Goal: Task Accomplishment & Management: Use online tool/utility

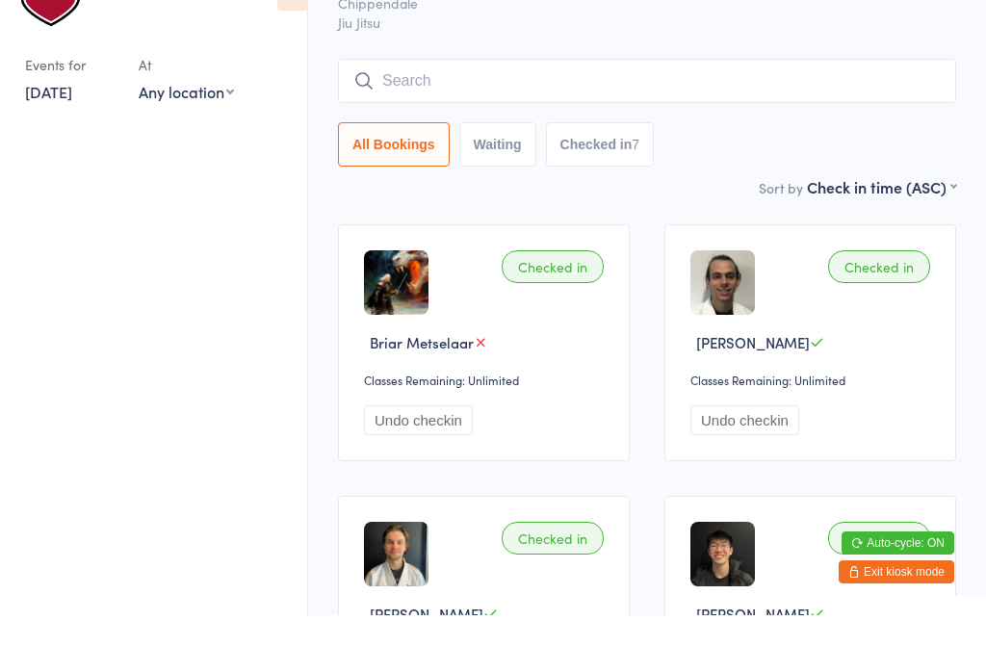
click at [689, 62] on span "Chippendale" at bounding box center [632, 59] width 588 height 19
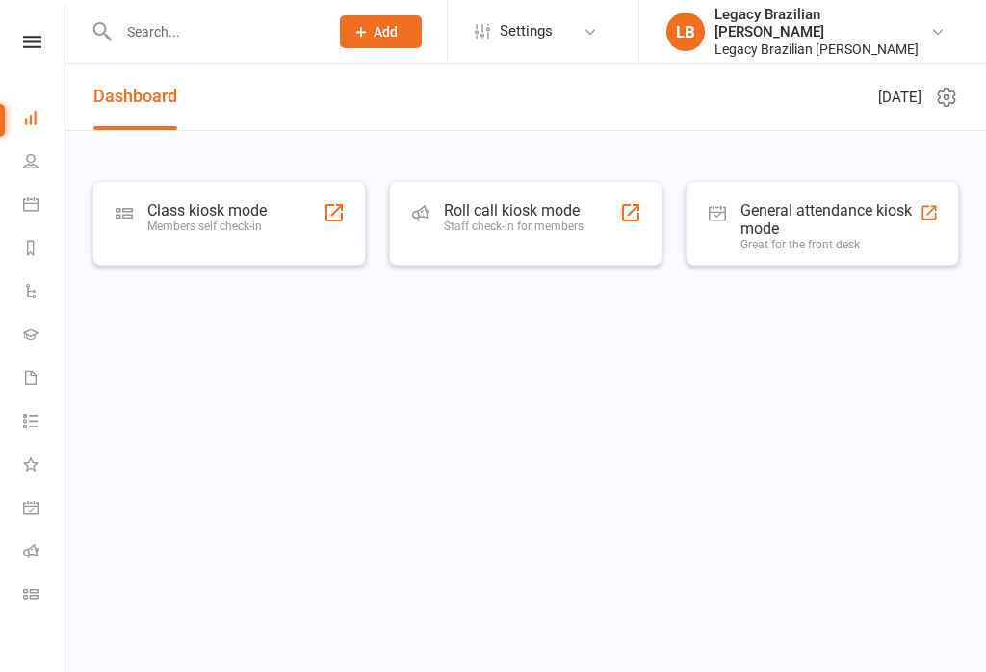
click at [270, 220] on div "Class kiosk mode Members self check-in" at bounding box center [228, 223] width 273 height 85
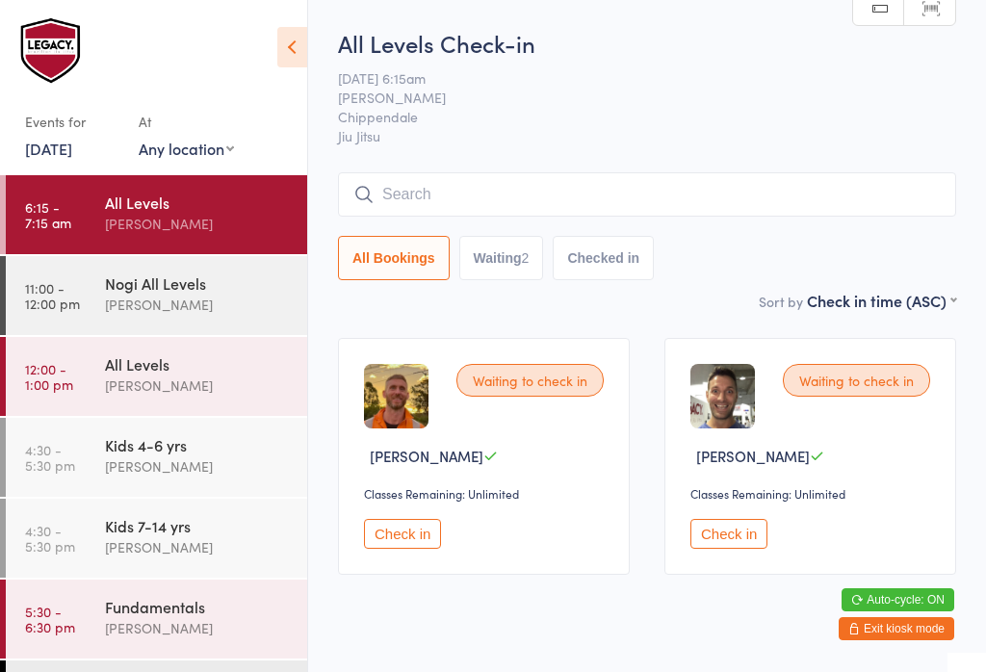
click at [521, 186] on input "search" at bounding box center [647, 194] width 618 height 44
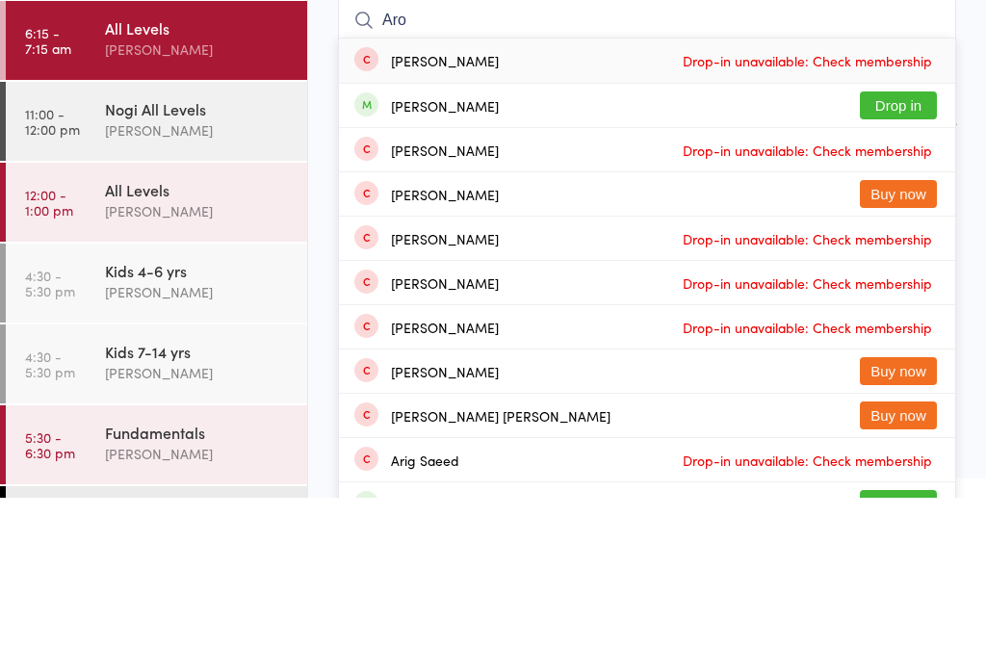
type input "Aro"
click at [906, 266] on button "Drop in" at bounding box center [898, 280] width 77 height 28
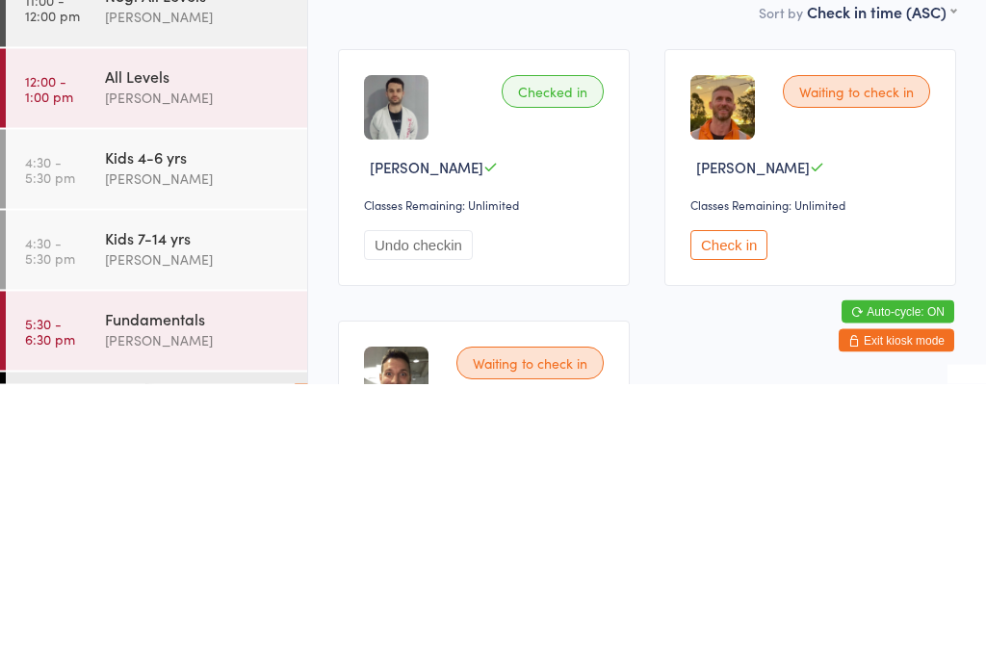
click at [719, 94] on span "[PERSON_NAME]" at bounding box center [632, 97] width 588 height 19
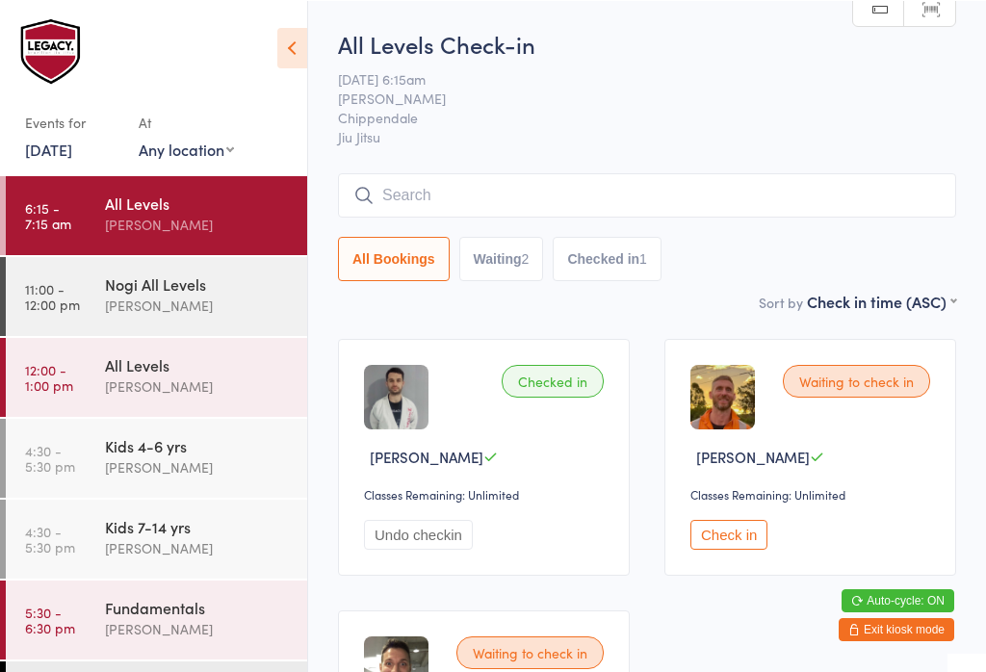
click at [801, 202] on input "search" at bounding box center [647, 194] width 618 height 44
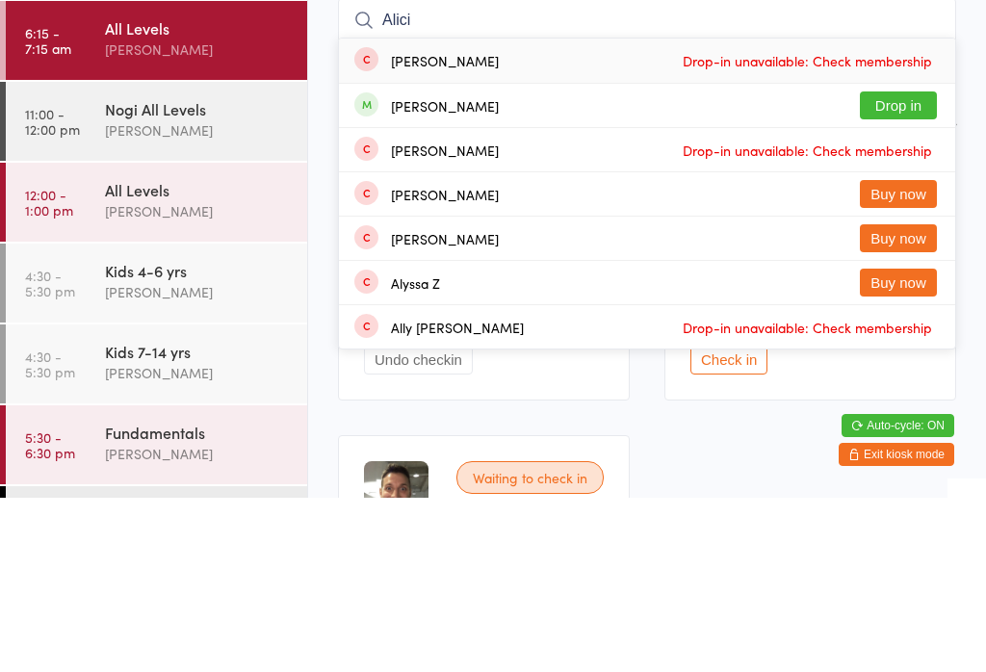
type input "Alici"
click at [908, 266] on button "Drop in" at bounding box center [898, 280] width 77 height 28
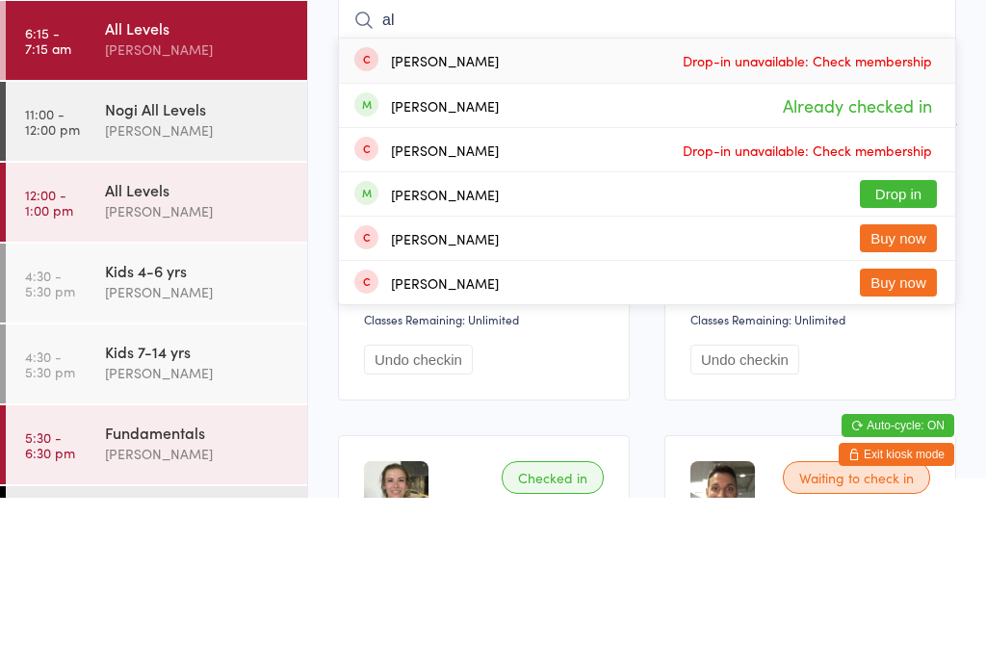
type input "a"
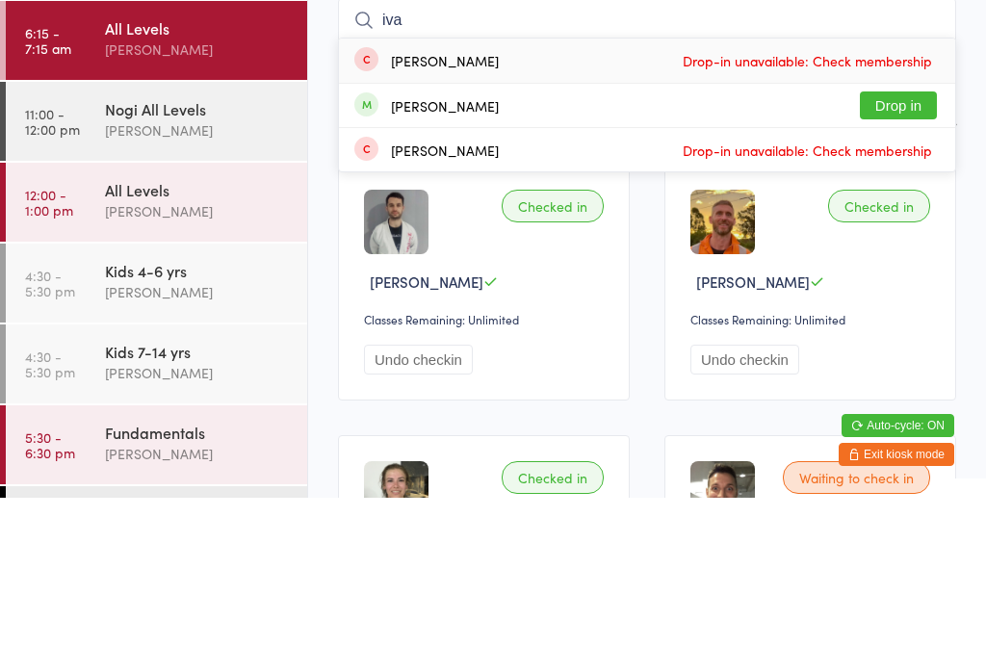
type input "iva"
click at [909, 266] on button "Drop in" at bounding box center [898, 280] width 77 height 28
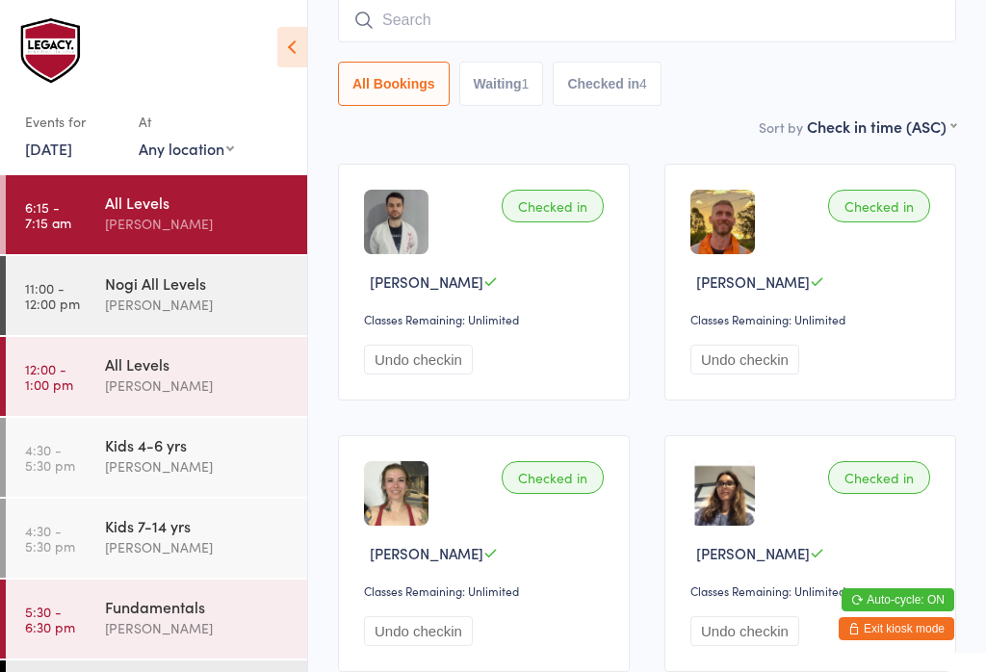
click at [451, 7] on input "search" at bounding box center [647, 20] width 618 height 44
type input "[PERSON_NAME]"
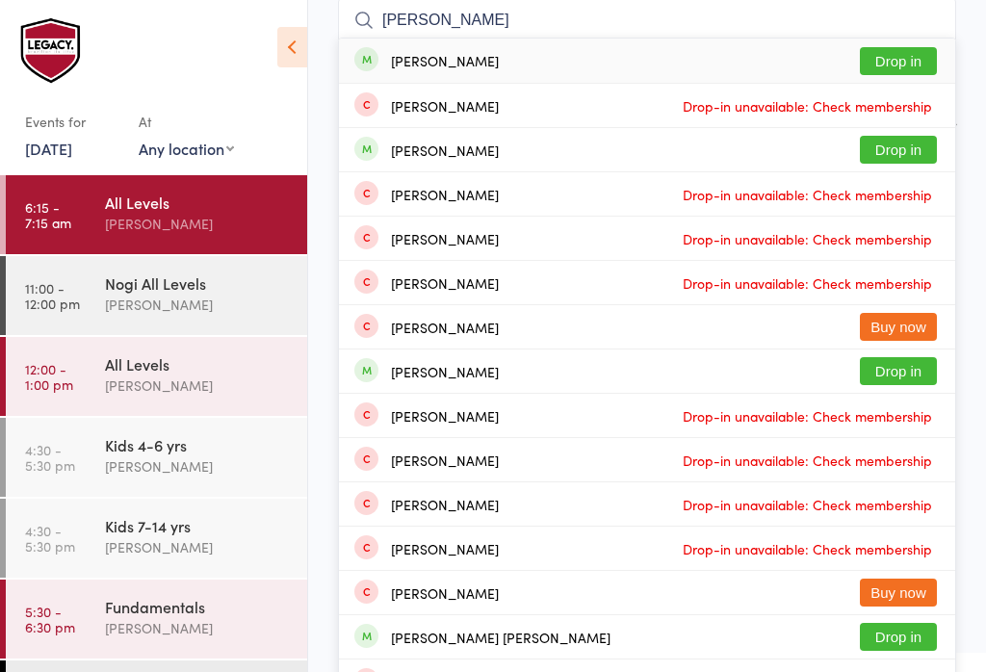
click at [894, 65] on button "Drop in" at bounding box center [898, 61] width 77 height 28
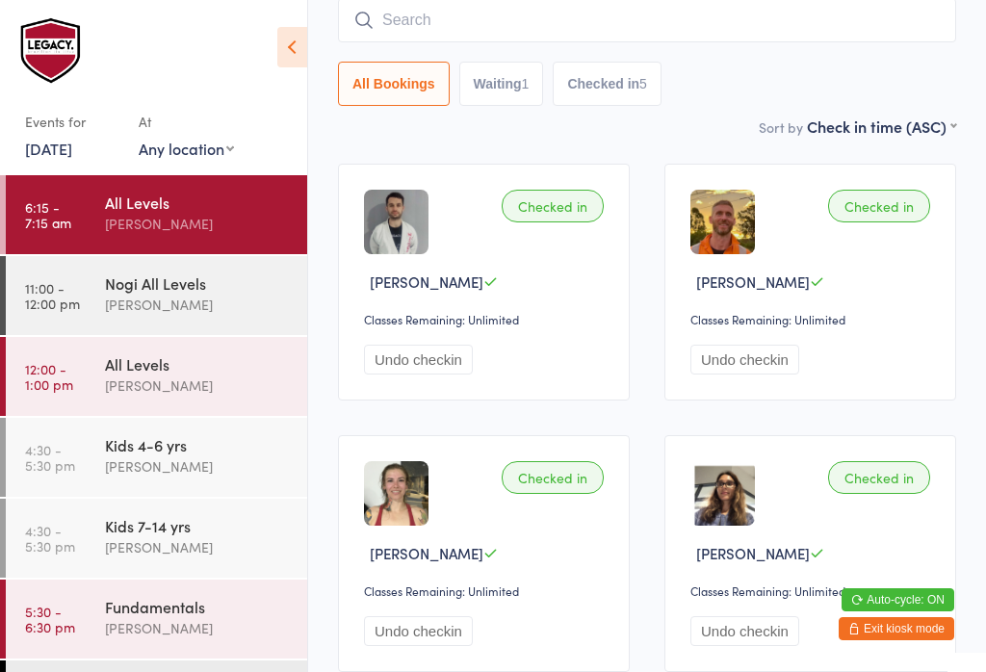
click at [657, 37] on input "search" at bounding box center [647, 20] width 618 height 44
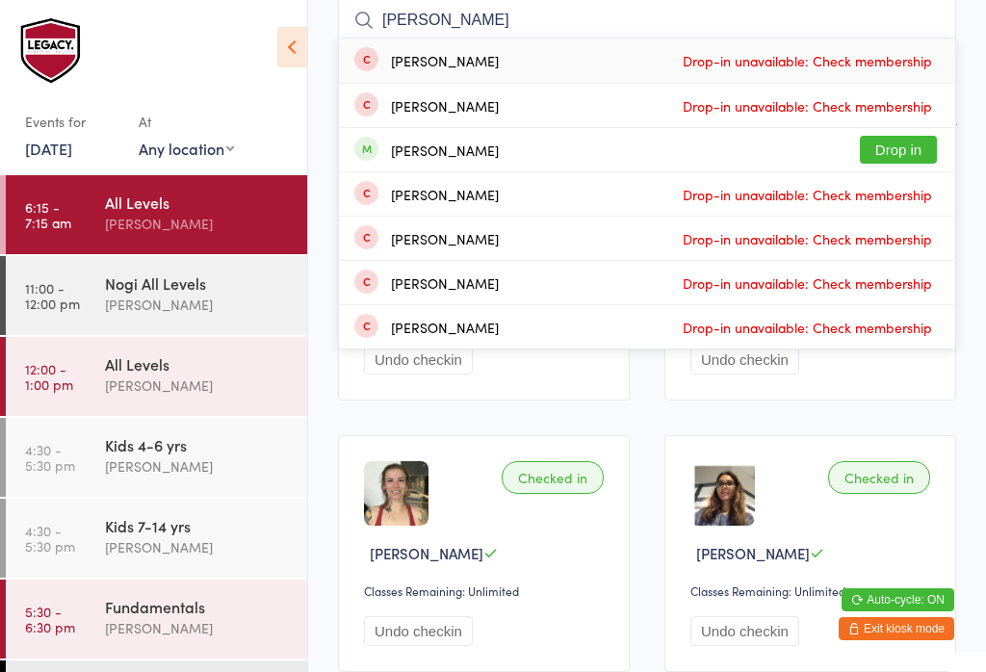
type input "[PERSON_NAME]"
click at [924, 149] on button "Drop in" at bounding box center [898, 150] width 77 height 28
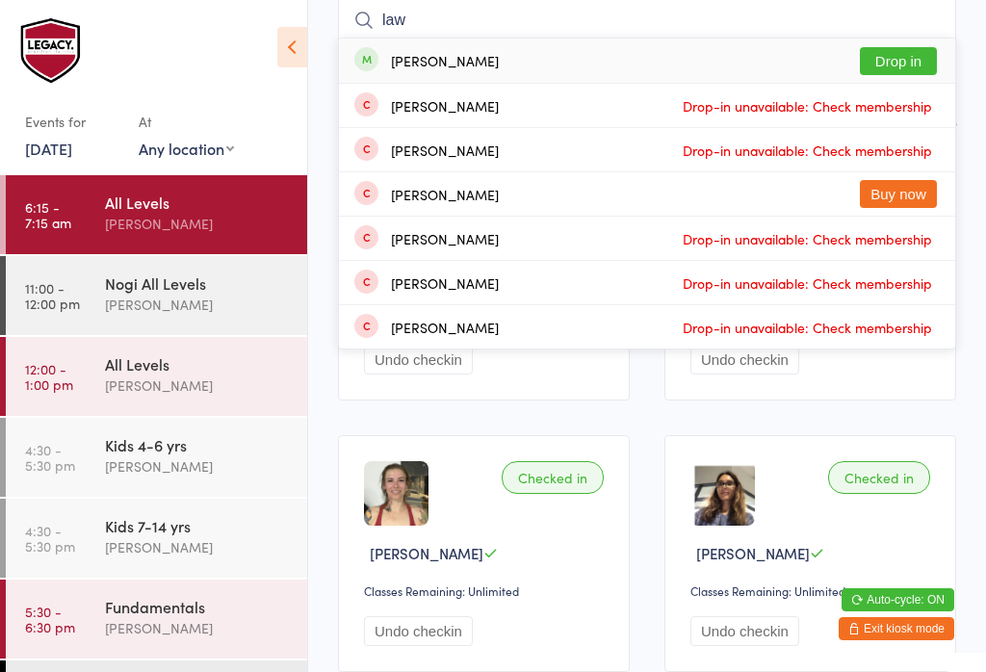
type input "law"
click at [906, 62] on button "Drop in" at bounding box center [898, 61] width 77 height 28
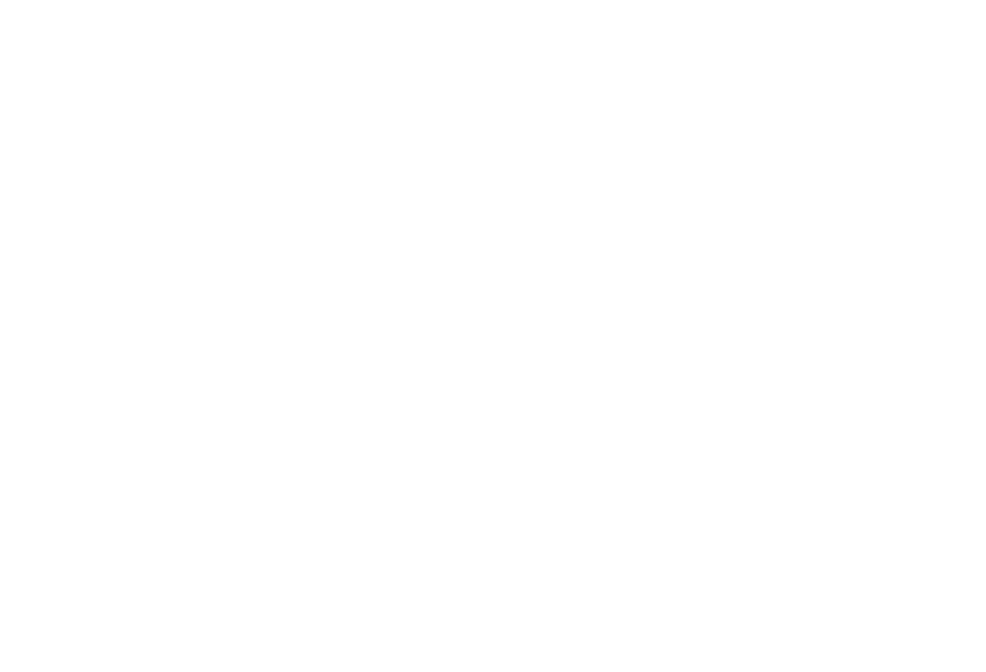
scroll to position [846, 0]
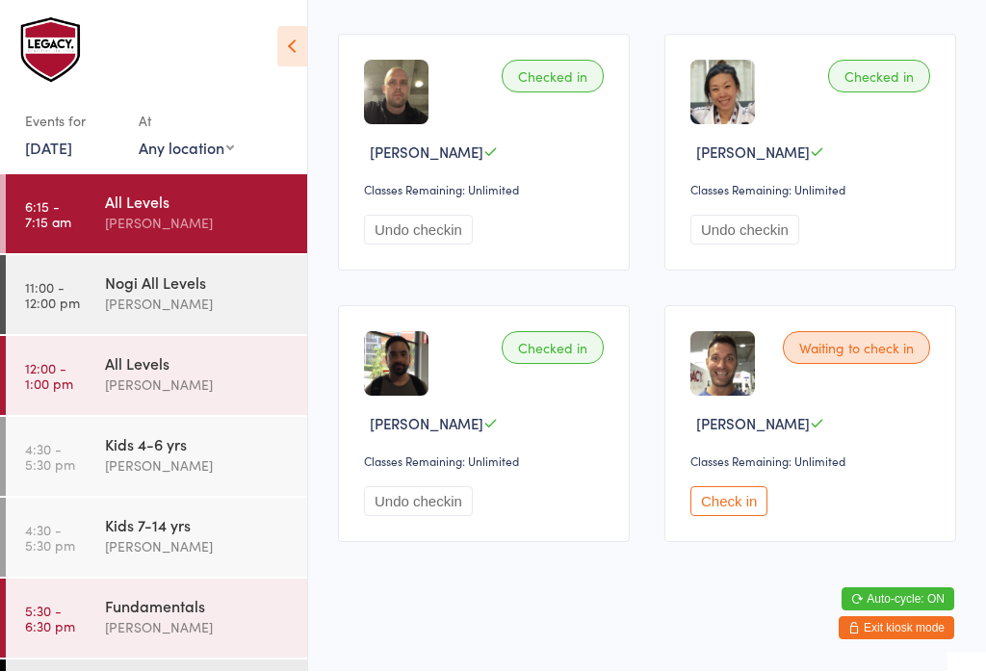
click at [748, 517] on button "Check in" at bounding box center [728, 502] width 77 height 30
